Goal: Navigation & Orientation: Find specific page/section

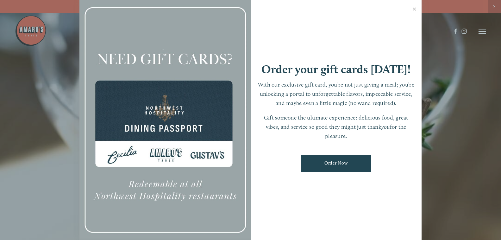
click at [151, 123] on div at bounding box center [164, 120] width 171 height 240
click at [414, 9] on link "Close" at bounding box center [414, 10] width 12 height 18
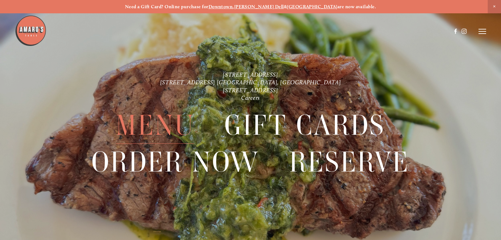
click at [160, 130] on span "Menu" at bounding box center [155, 125] width 79 height 36
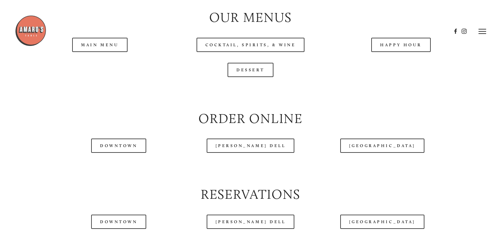
scroll to position [603, 0]
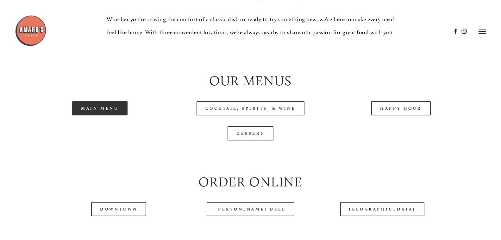
click at [101, 115] on link "Main Menu" at bounding box center [99, 108] width 55 height 14
